Goal: Task Accomplishment & Management: Manage account settings

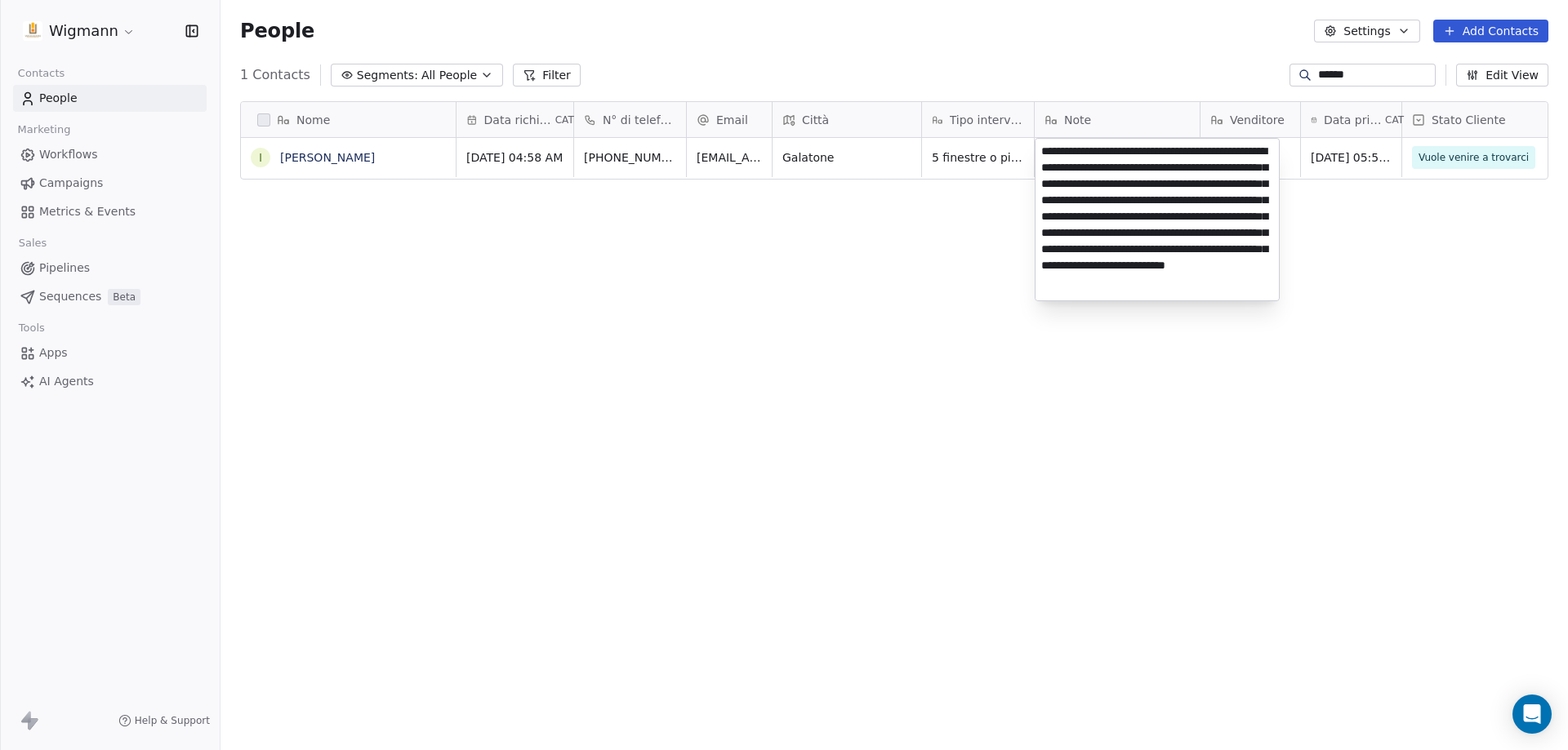
scroll to position [27, 0]
click at [1337, 85] on html "Wigmann Contacts People Marketing Workflows Campaigns Metrics & Events Sales Pi…" at bounding box center [784, 375] width 1568 height 750
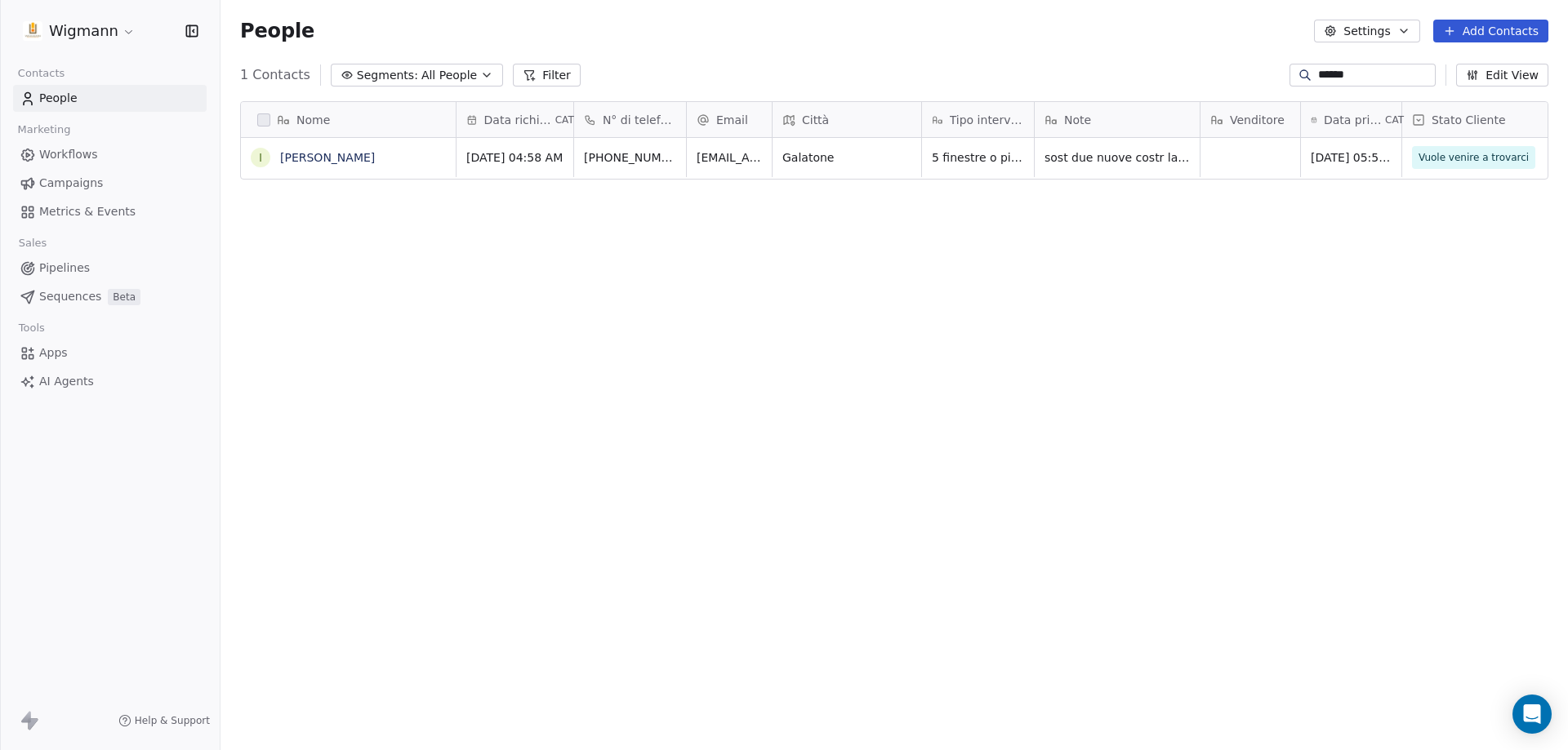
click at [1337, 83] on div "******" at bounding box center [1362, 75] width 146 height 23
click at [1338, 71] on input "******" at bounding box center [1374, 75] width 114 height 16
drag, startPoint x: 1338, startPoint y: 70, endPoint x: 1126, endPoint y: 102, distance: 214.4
click at [1126, 102] on section "People Settings Add Contacts 1 Contacts Segments: All People Filter ****** Edit…" at bounding box center [894, 375] width 1348 height 750
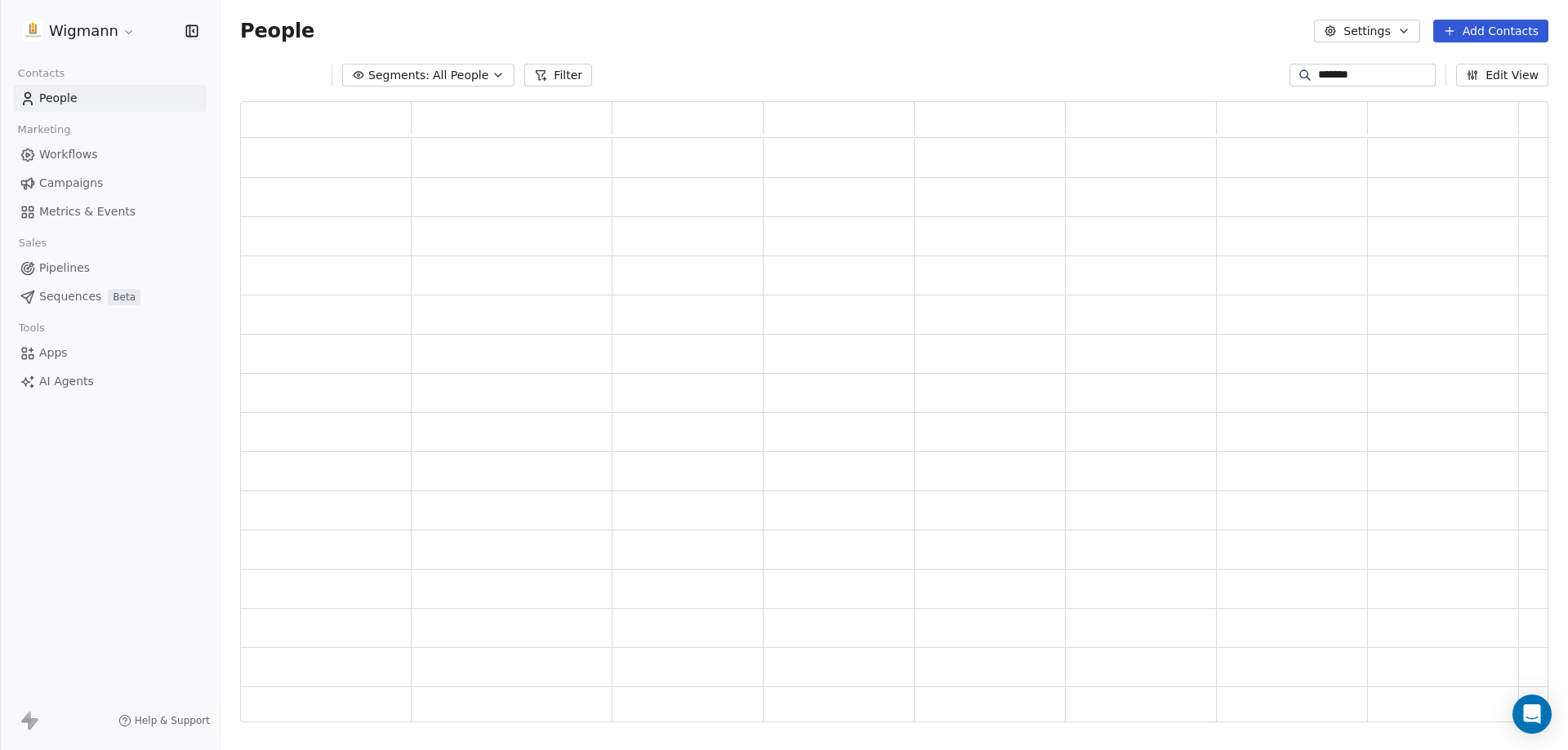
type input "*******"
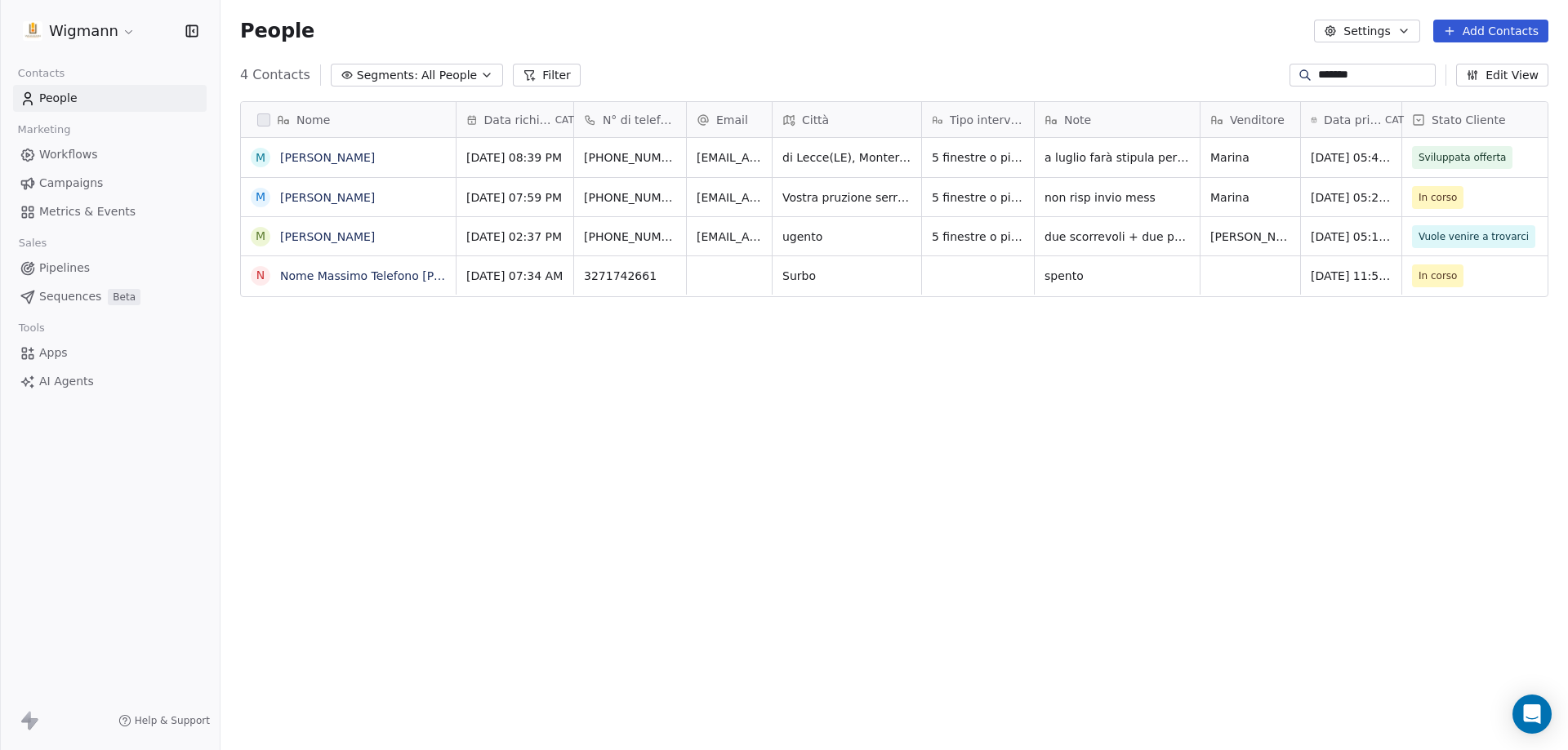
scroll to position [648, 1335]
click at [323, 234] on link "[PERSON_NAME]" at bounding box center [328, 237] width 95 height 13
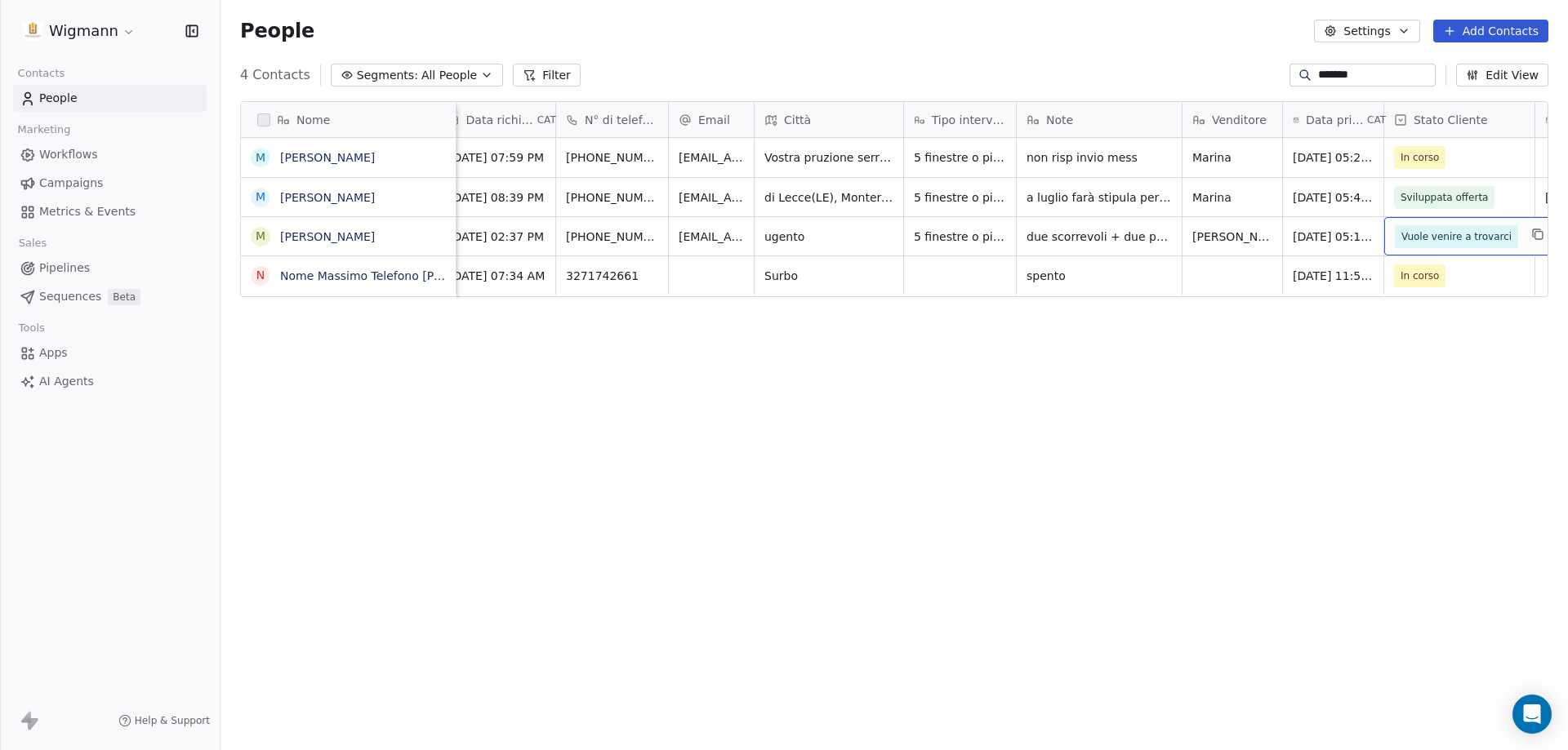
click at [1468, 230] on span "Vuole venire a trovarci" at bounding box center [1456, 237] width 110 height 16
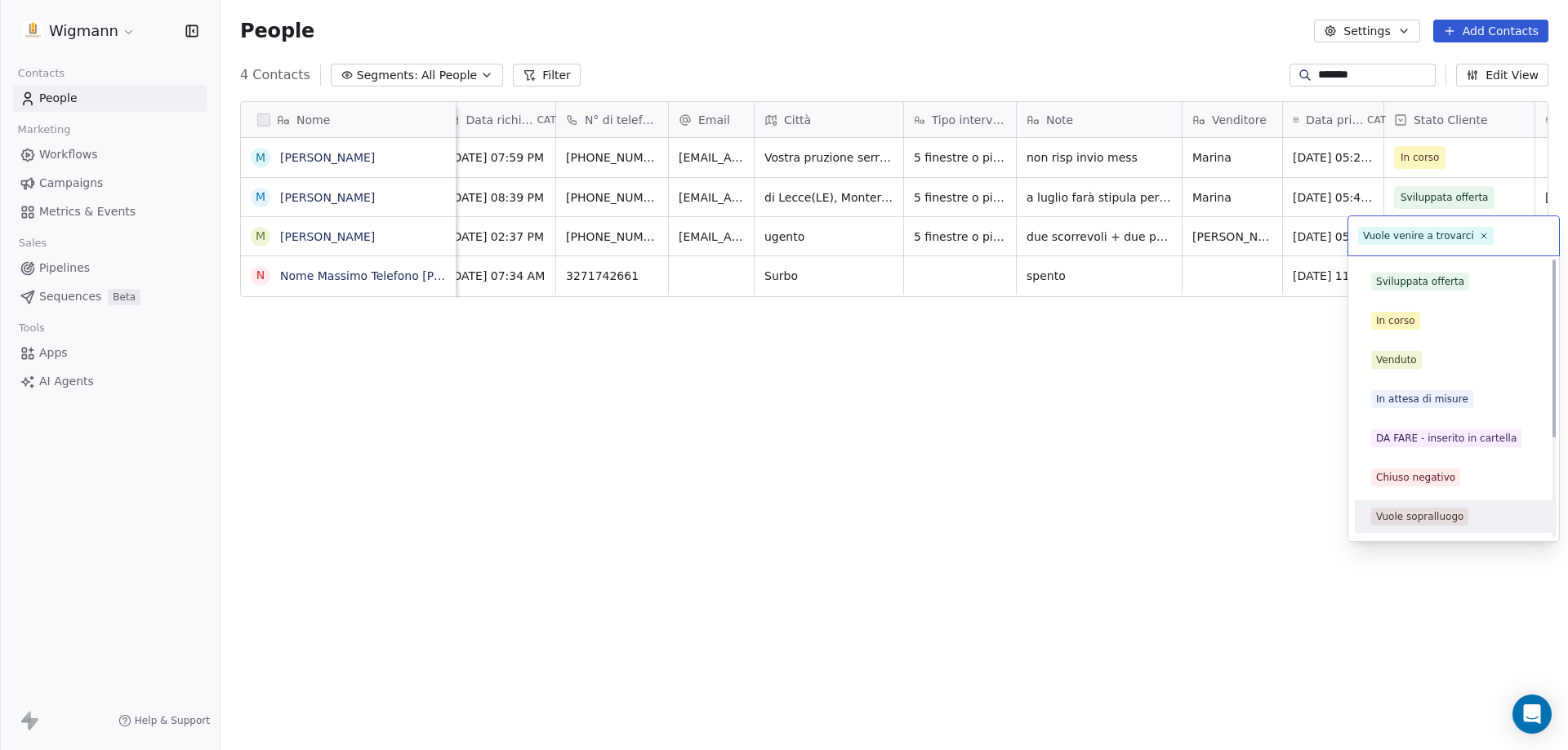
scroll to position [0, 0]
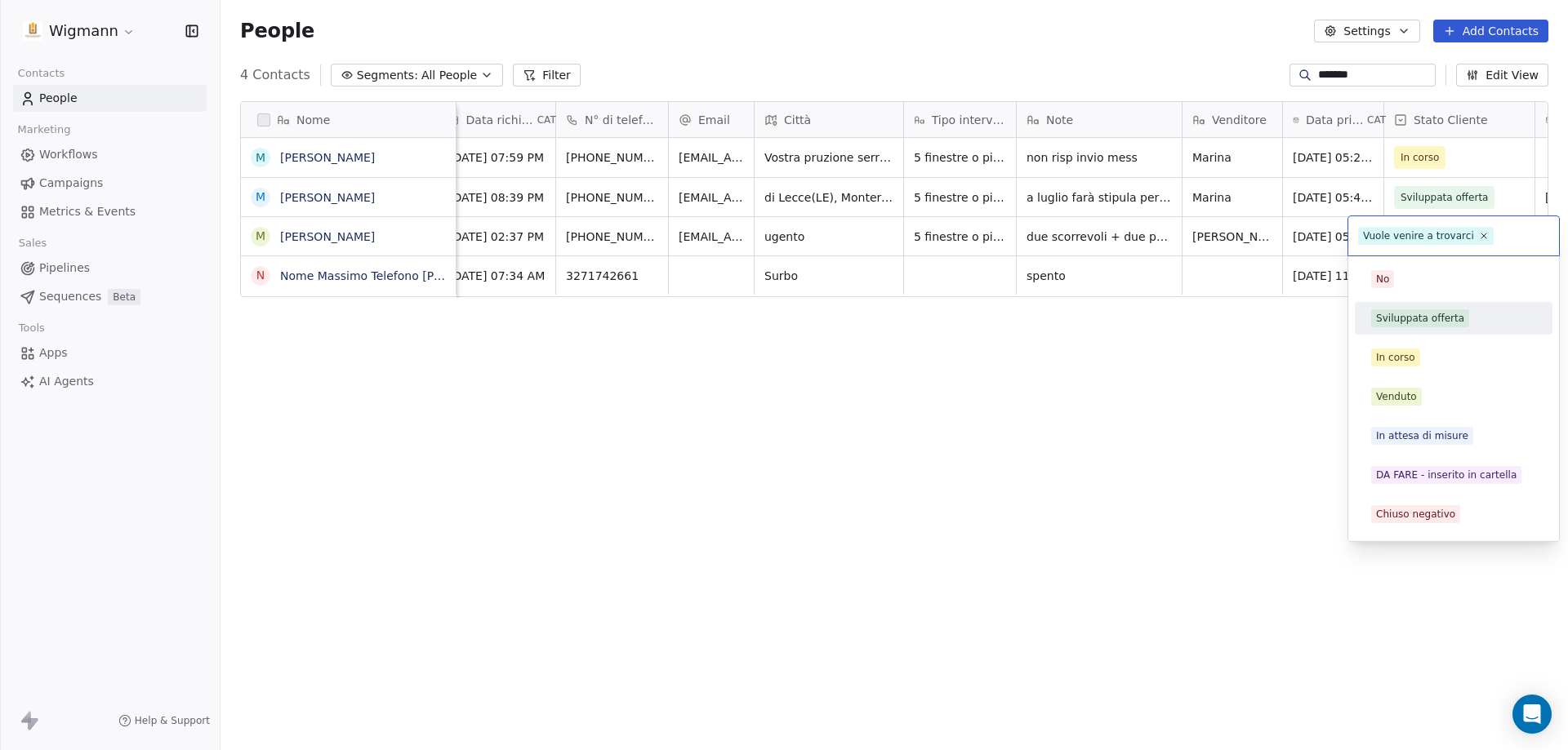
drag, startPoint x: 1408, startPoint y: 325, endPoint x: 1466, endPoint y: 270, distance: 79.9
click at [1413, 329] on div "Sviluppata offerta" at bounding box center [1454, 318] width 185 height 27
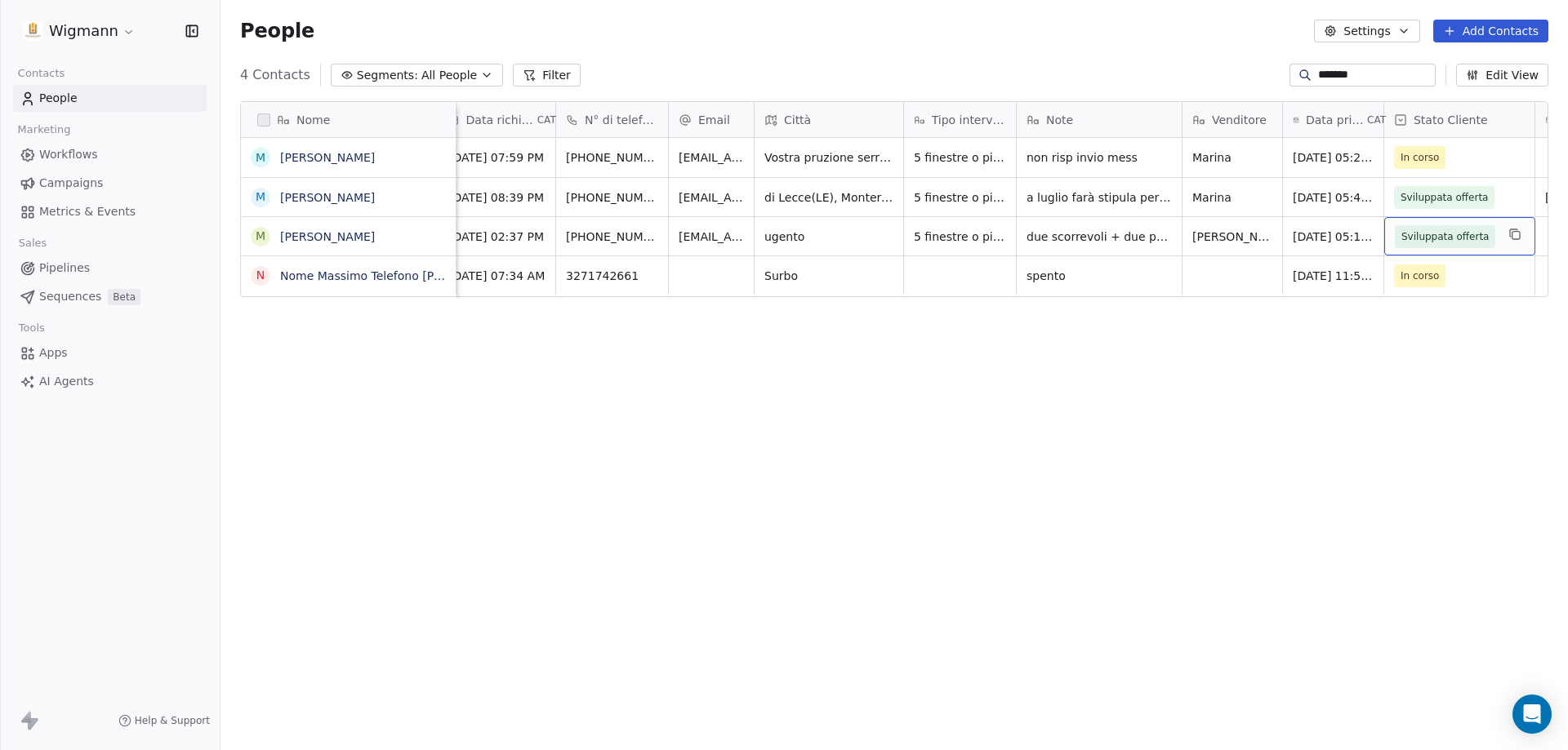
scroll to position [0, 130]
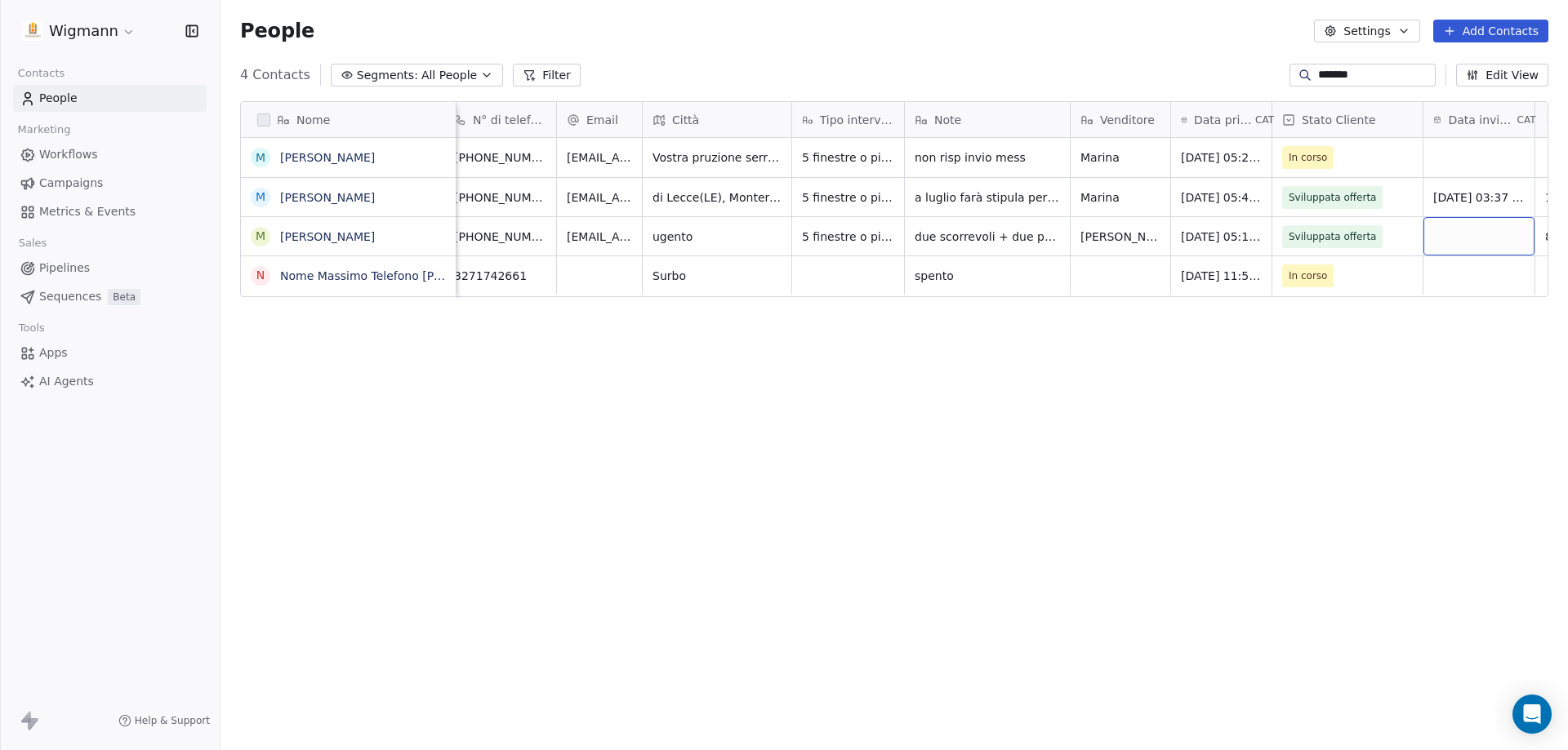
click at [1491, 227] on div "grid" at bounding box center [1478, 236] width 111 height 38
click at [1491, 229] on div "grid" at bounding box center [1478, 236] width 111 height 38
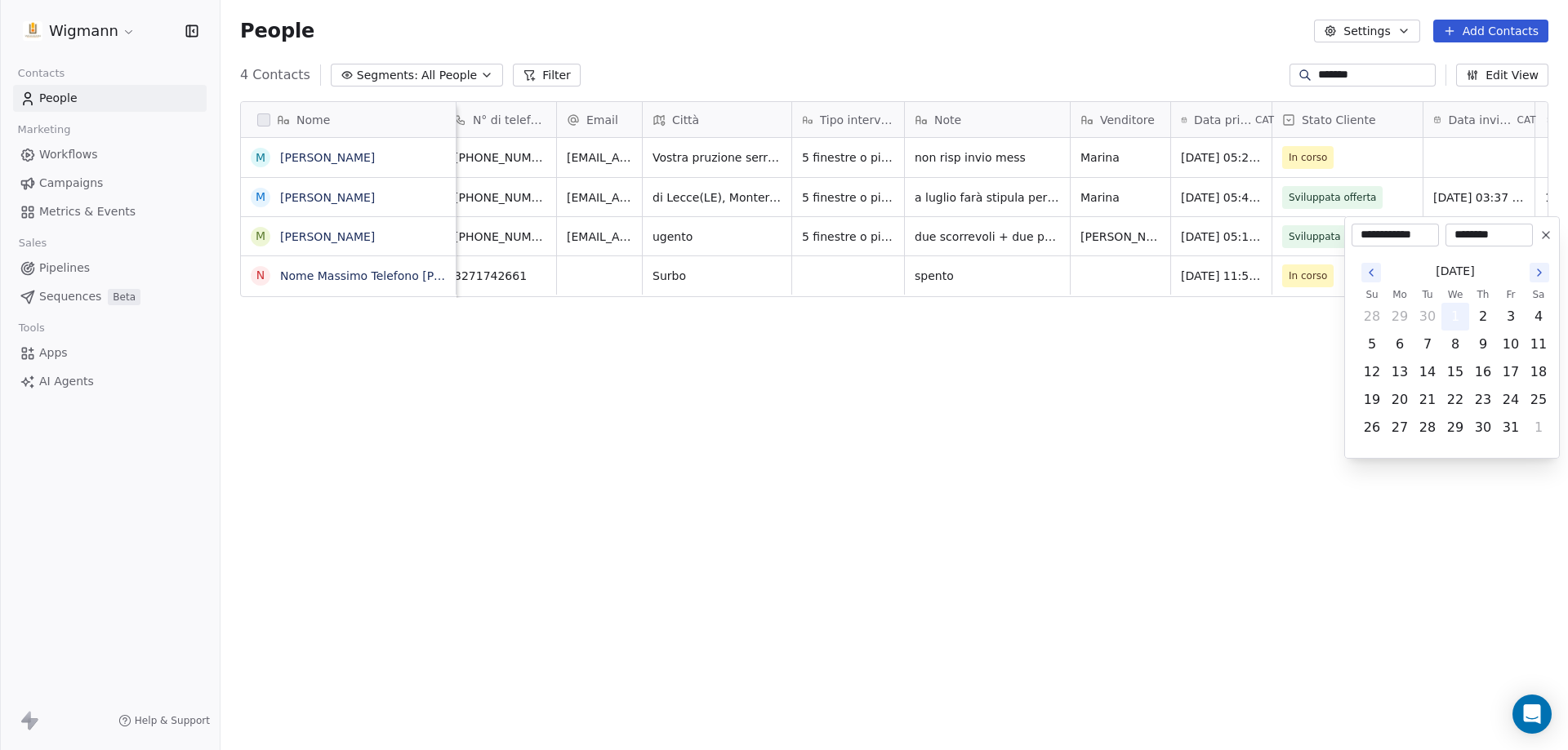
click at [1463, 315] on button "1" at bounding box center [1455, 316] width 27 height 27
click at [1451, 323] on button "1" at bounding box center [1455, 316] width 27 height 27
click at [1123, 233] on html "Wigmann Contacts People Marketing Workflows Campaigns Metrics & Events Sales Pi…" at bounding box center [784, 375] width 1568 height 750
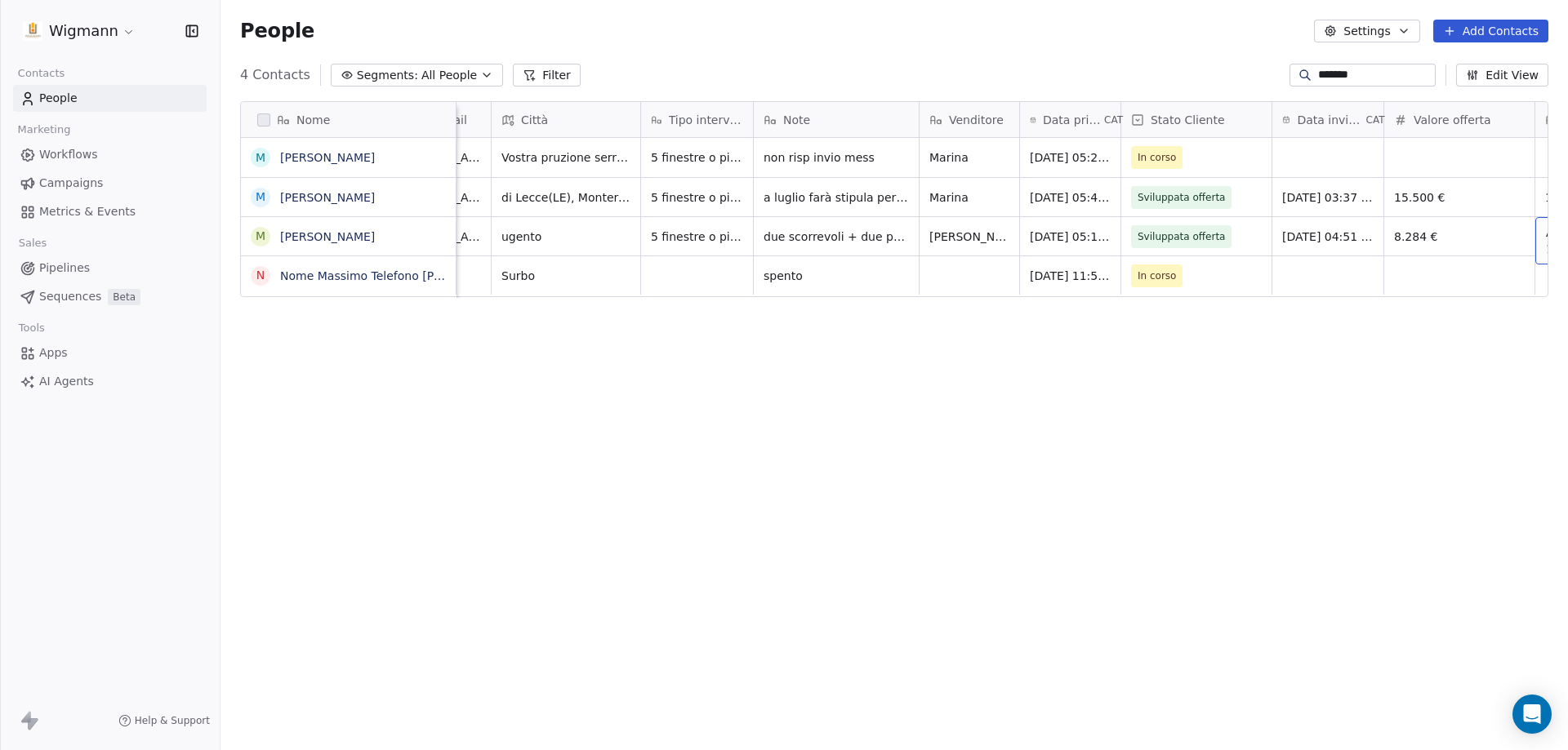
scroll to position [0, 432]
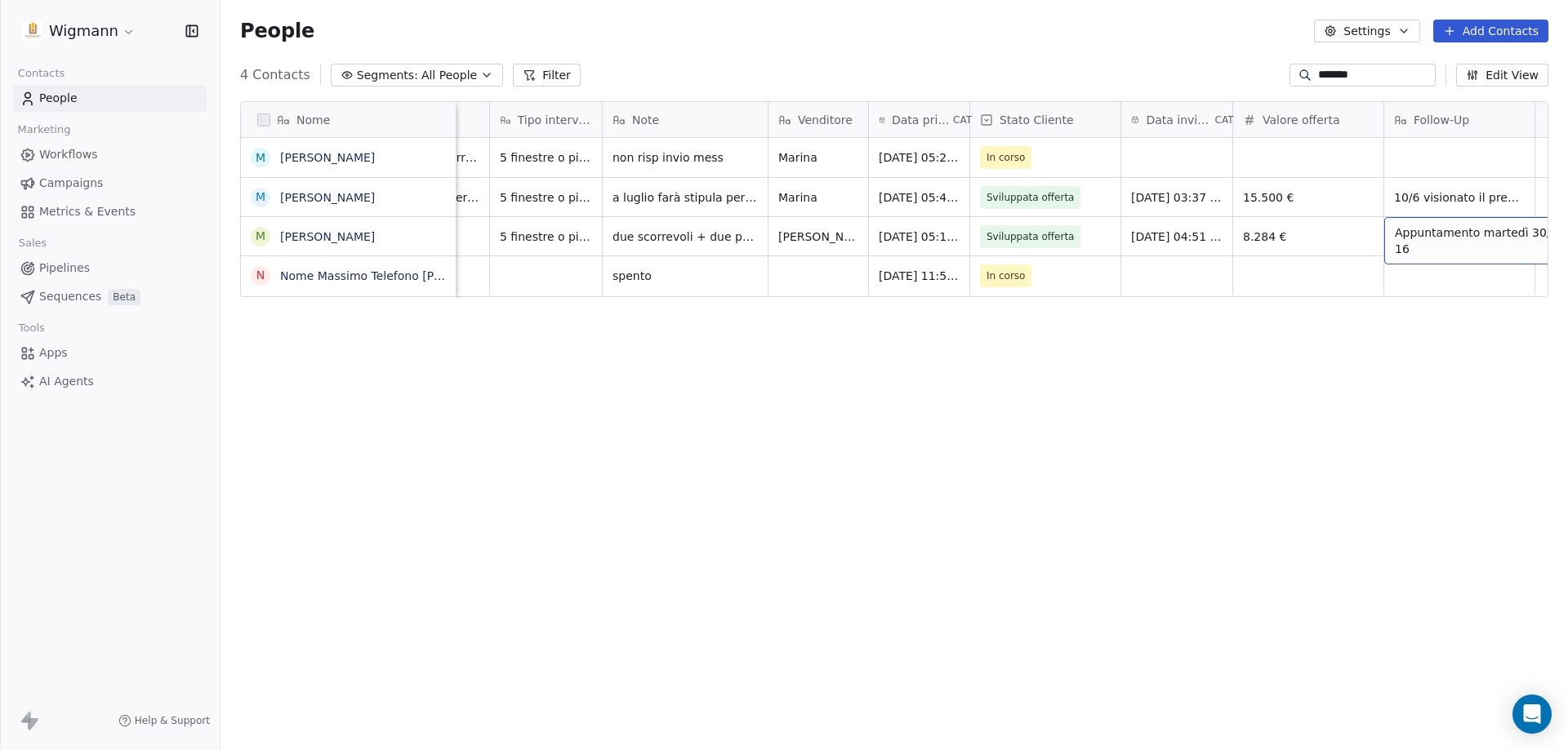
click at [1429, 234] on span "Appuntamento martedì 30/09 ore 16" at bounding box center [1491, 241] width 194 height 33
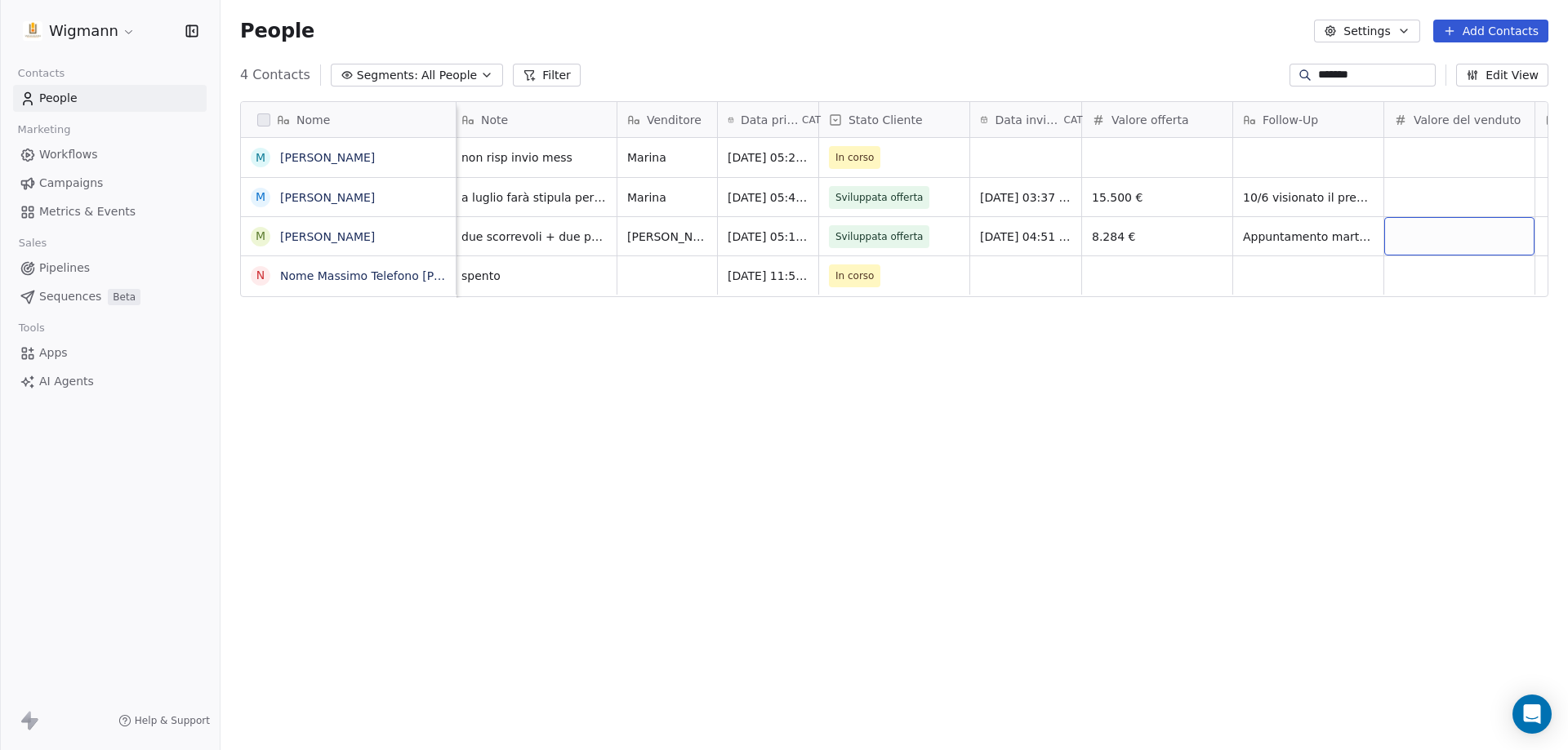
scroll to position [0, 734]
